Goal: Transaction & Acquisition: Purchase product/service

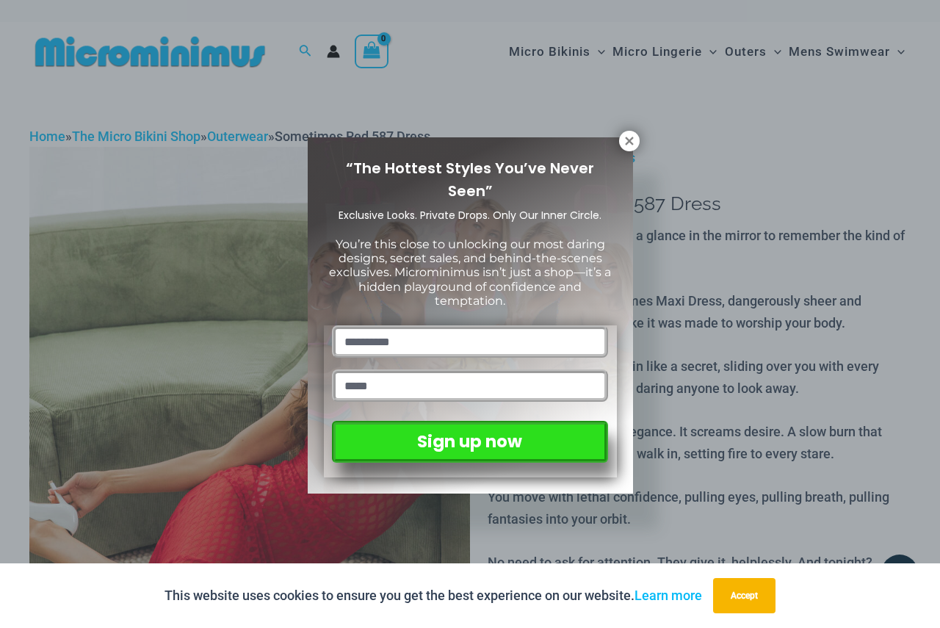
click at [617, 131] on div "“The Hottest Styles You’ve Never Seen” Exclusive Looks. Private Drops. Only Our…" at bounding box center [470, 314] width 940 height 628
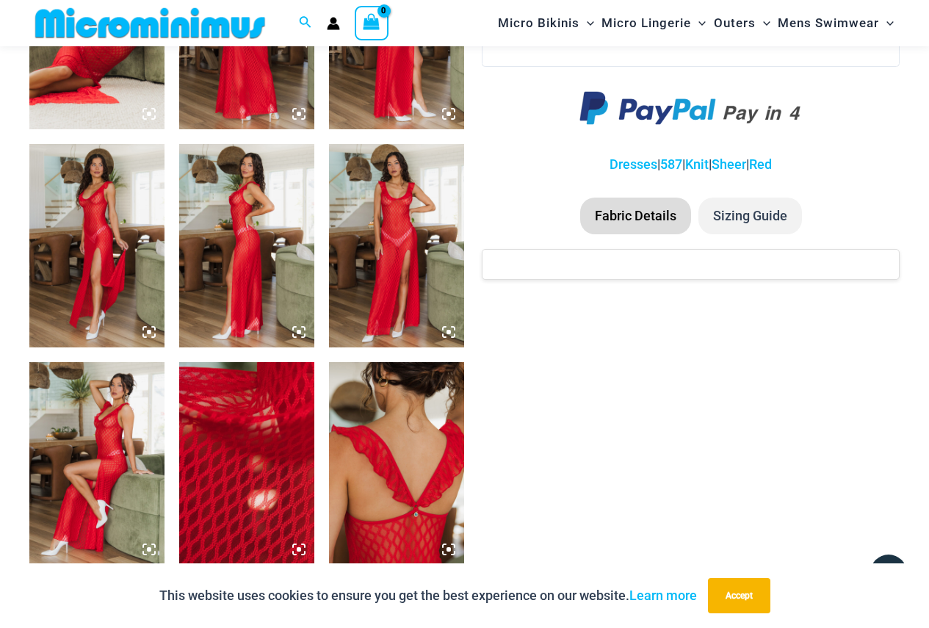
scroll to position [941, 0]
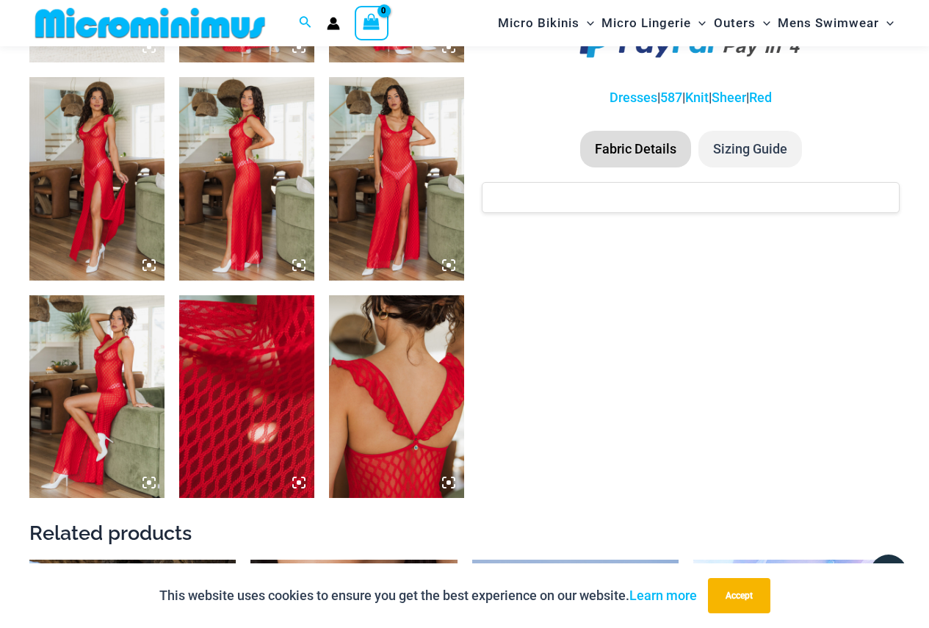
click at [113, 95] on img at bounding box center [96, 178] width 135 height 203
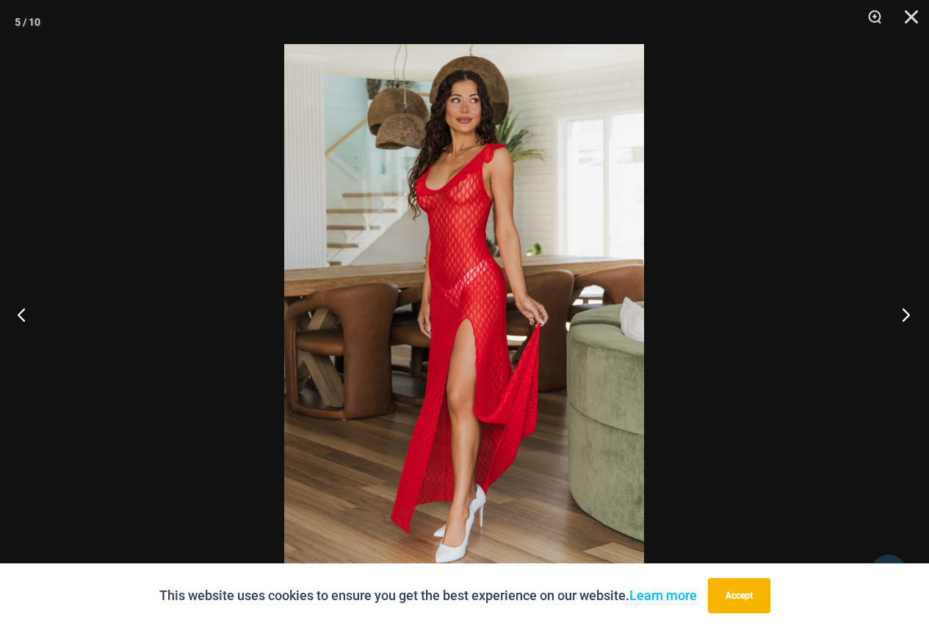
click at [901, 309] on button "Next" at bounding box center [901, 314] width 55 height 73
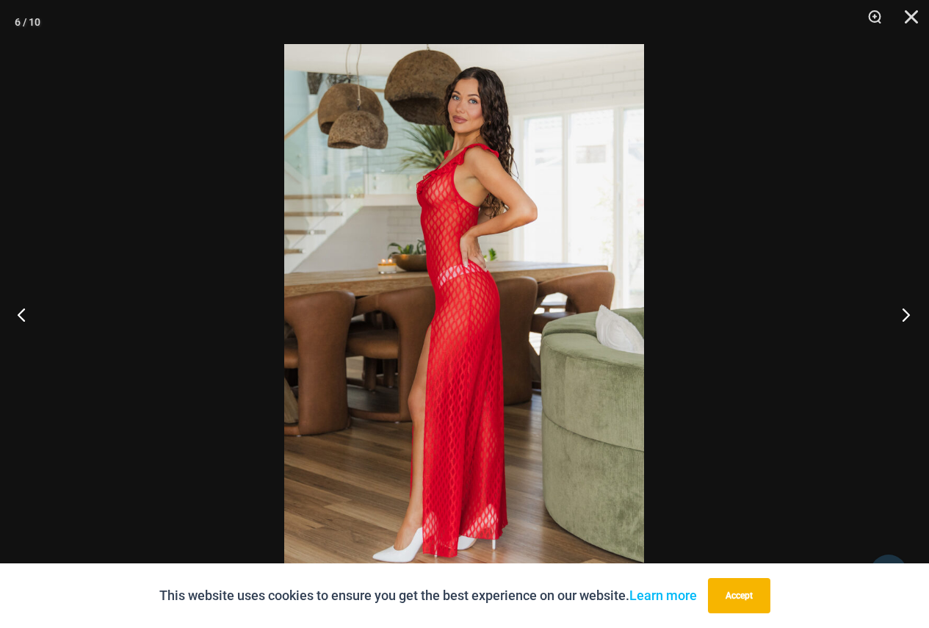
click at [901, 309] on button "Next" at bounding box center [901, 314] width 55 height 73
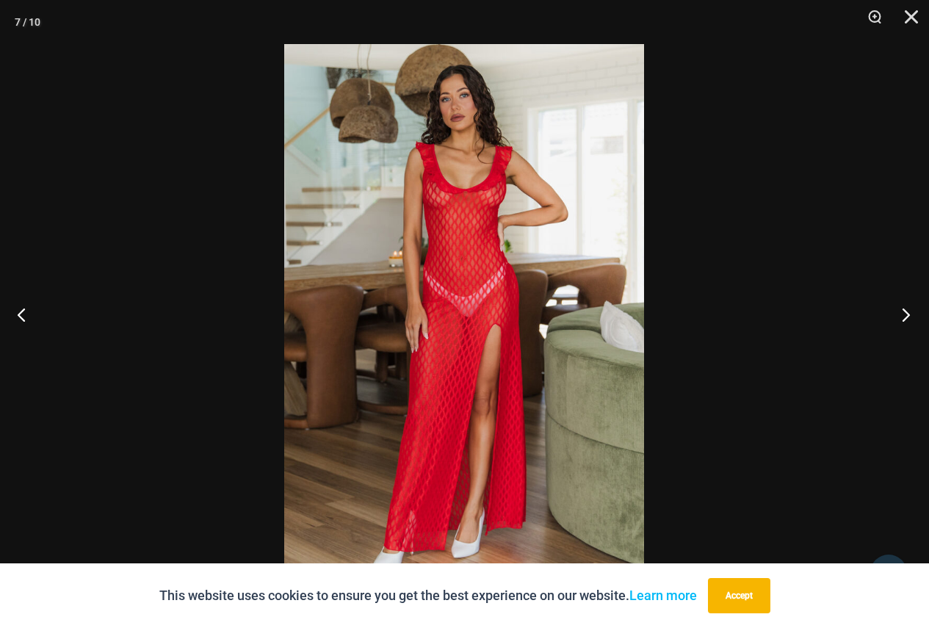
click at [901, 309] on button "Next" at bounding box center [901, 314] width 55 height 73
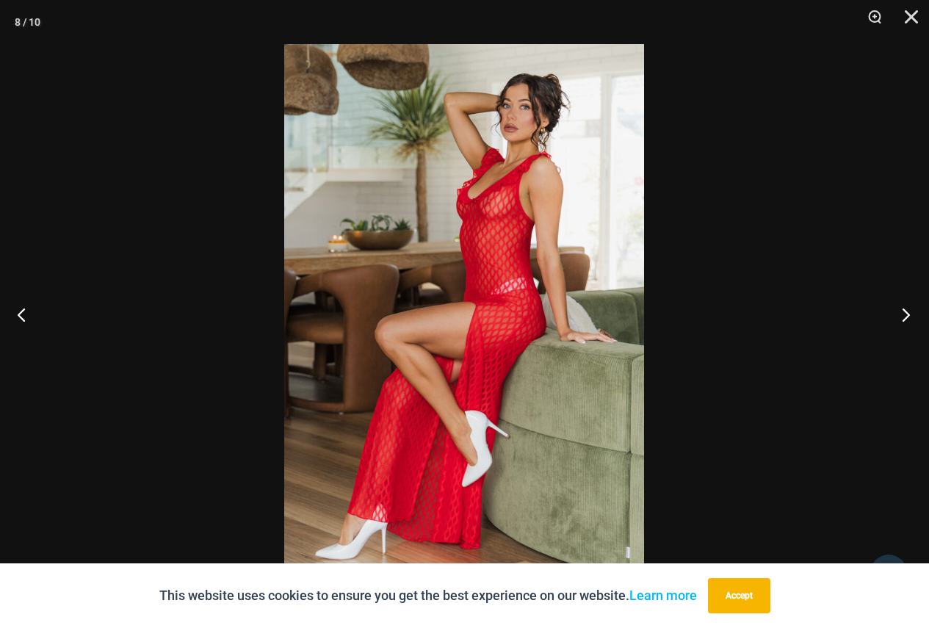
click at [901, 309] on button "Next" at bounding box center [901, 314] width 55 height 73
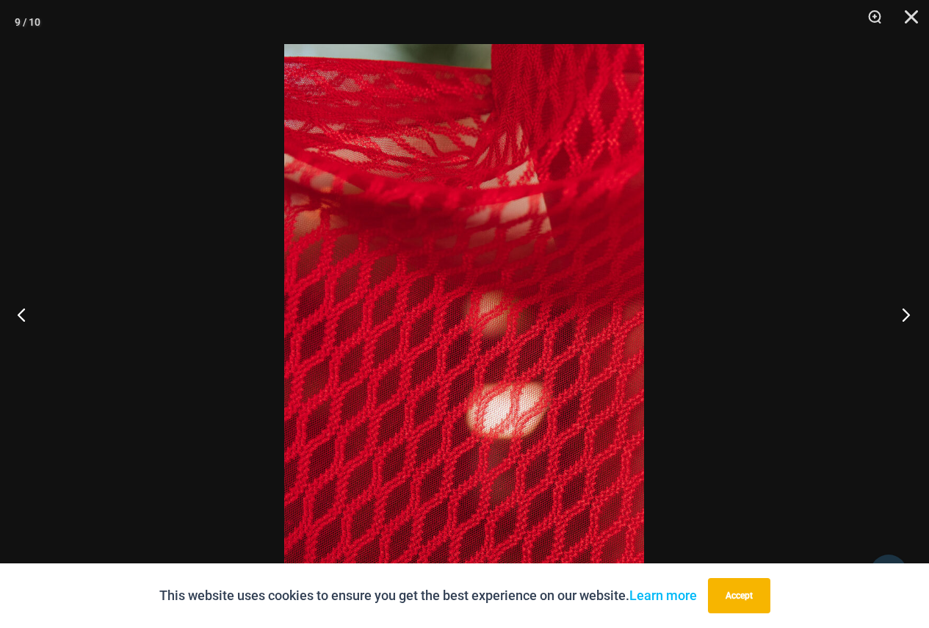
click at [901, 309] on button "Next" at bounding box center [901, 314] width 55 height 73
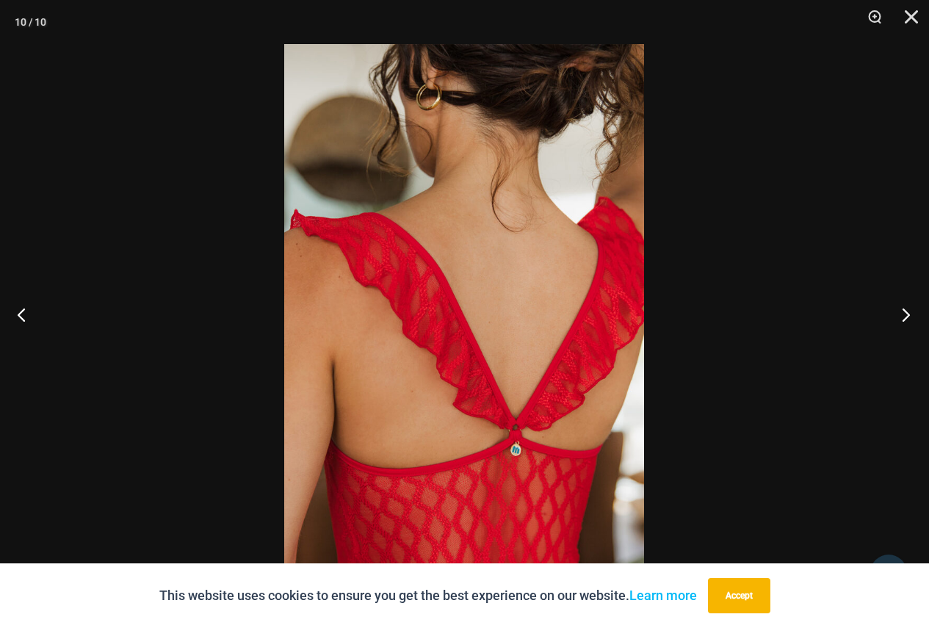
click at [901, 309] on button "Next" at bounding box center [901, 314] width 55 height 73
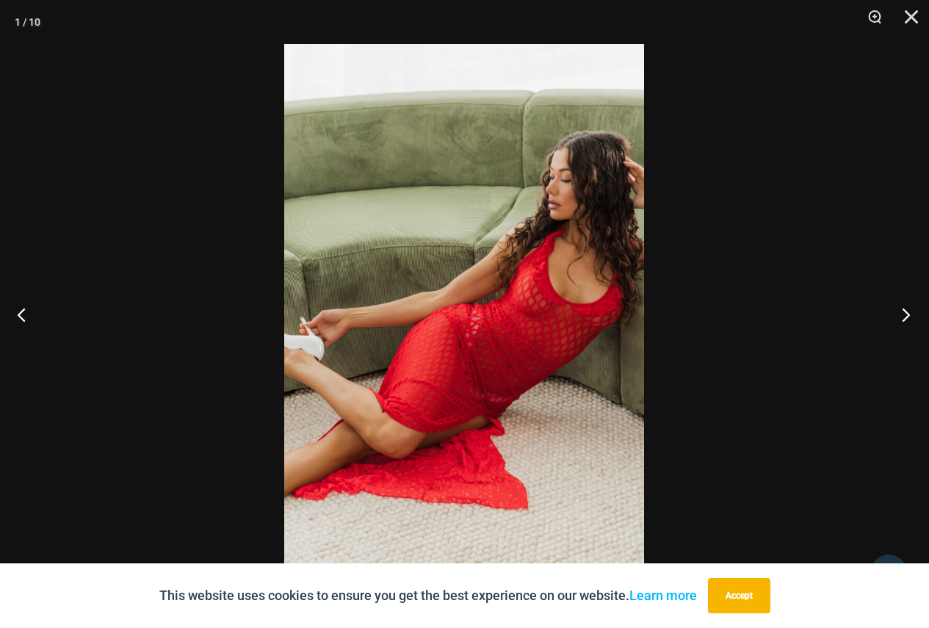
click at [901, 309] on button "Next" at bounding box center [901, 314] width 55 height 73
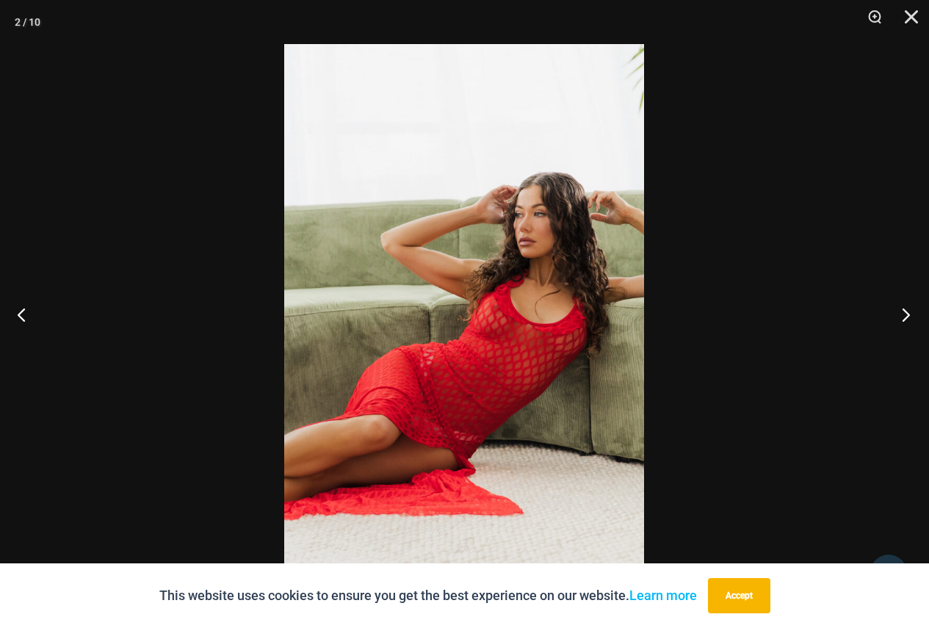
click at [901, 309] on button "Next" at bounding box center [901, 314] width 55 height 73
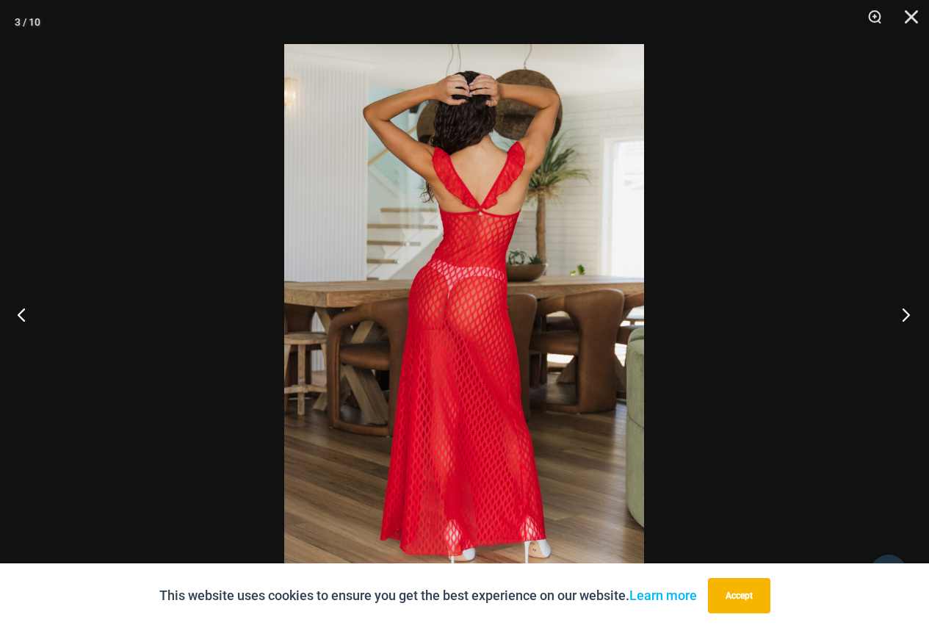
click at [901, 309] on button "Next" at bounding box center [901, 314] width 55 height 73
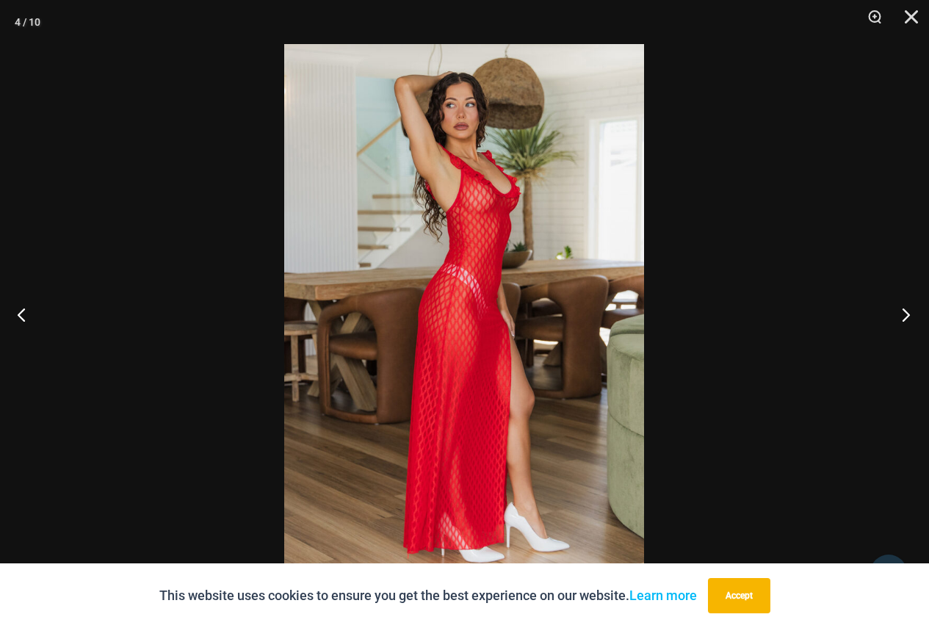
click at [901, 309] on button "Next" at bounding box center [901, 314] width 55 height 73
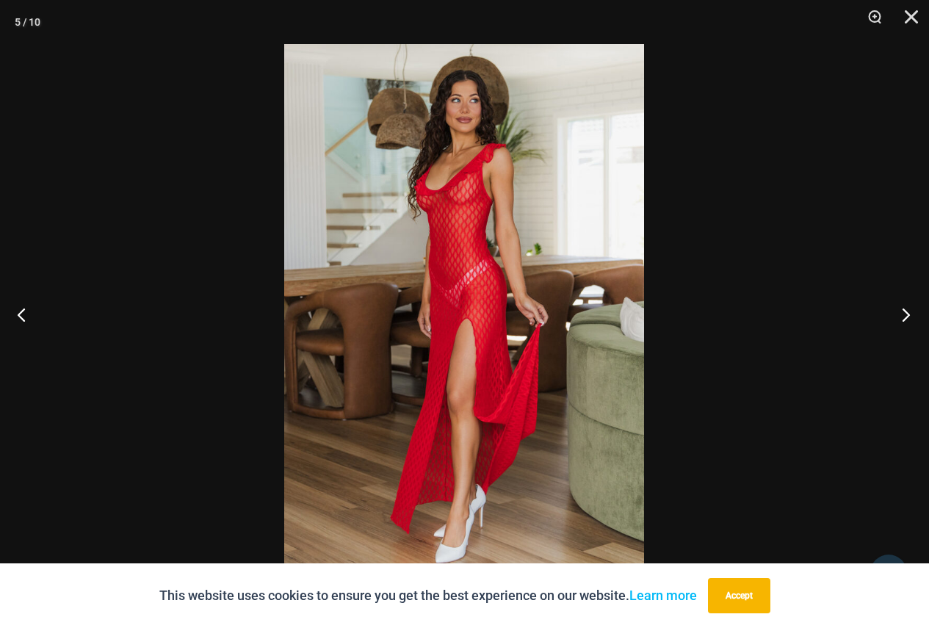
click at [901, 309] on button "Next" at bounding box center [901, 314] width 55 height 73
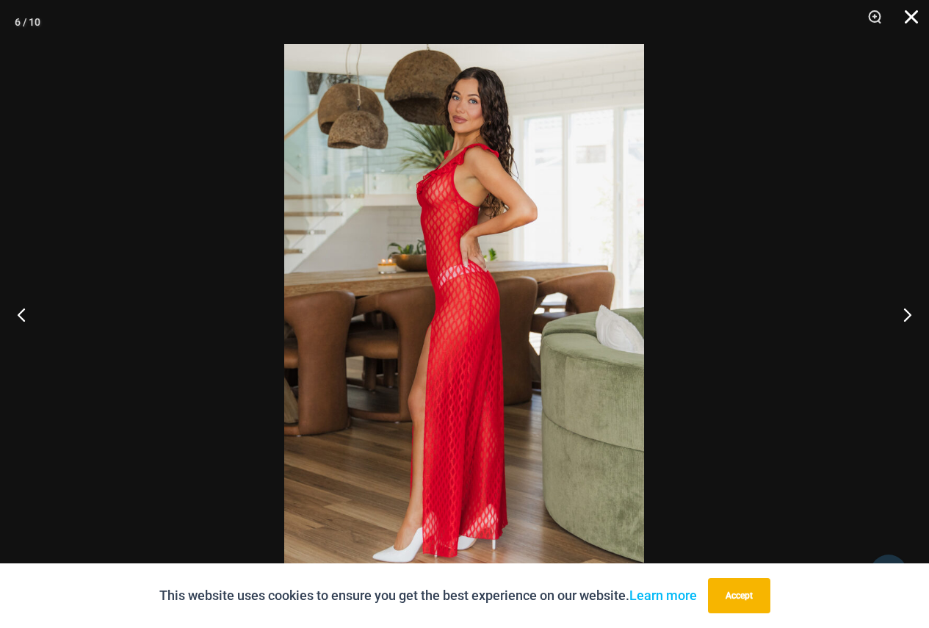
click at [913, 18] on button "Close" at bounding box center [906, 22] width 37 height 44
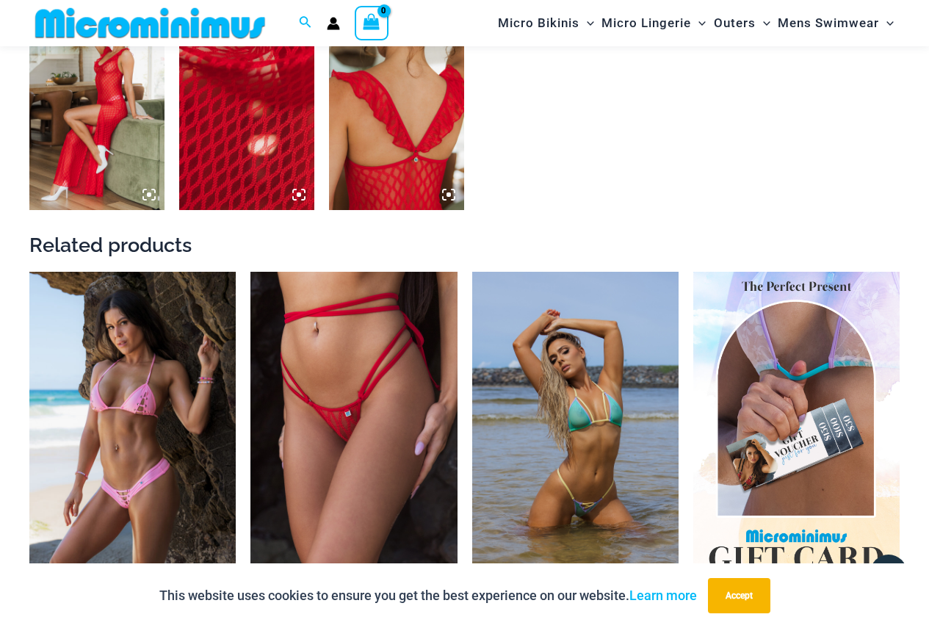
scroll to position [1235, 0]
